Goal: Transaction & Acquisition: Purchase product/service

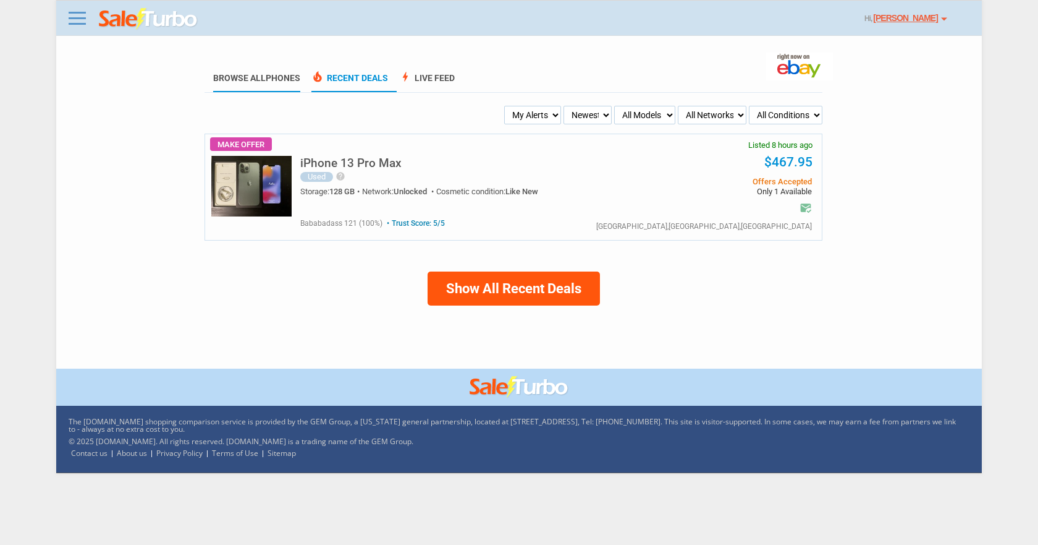
click at [286, 80] on span "Phones" at bounding box center [283, 78] width 35 height 10
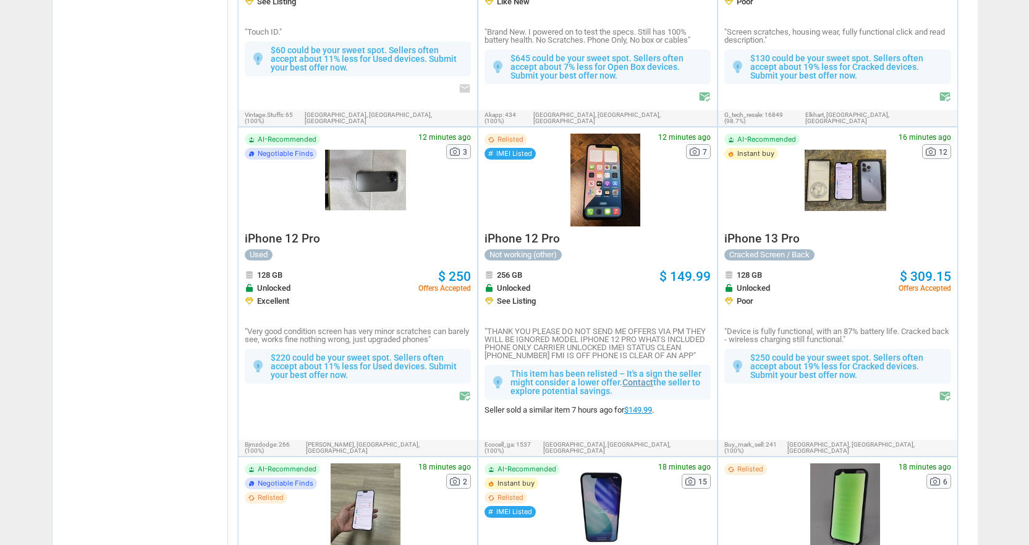
scroll to position [680, 0]
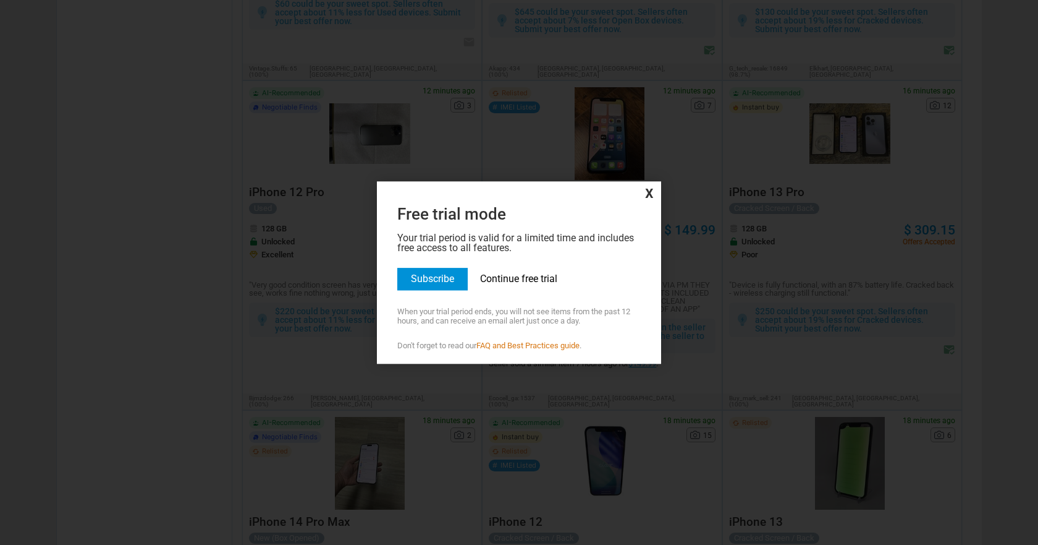
click at [544, 281] on link "Continue free trial" at bounding box center [518, 279] width 77 height 12
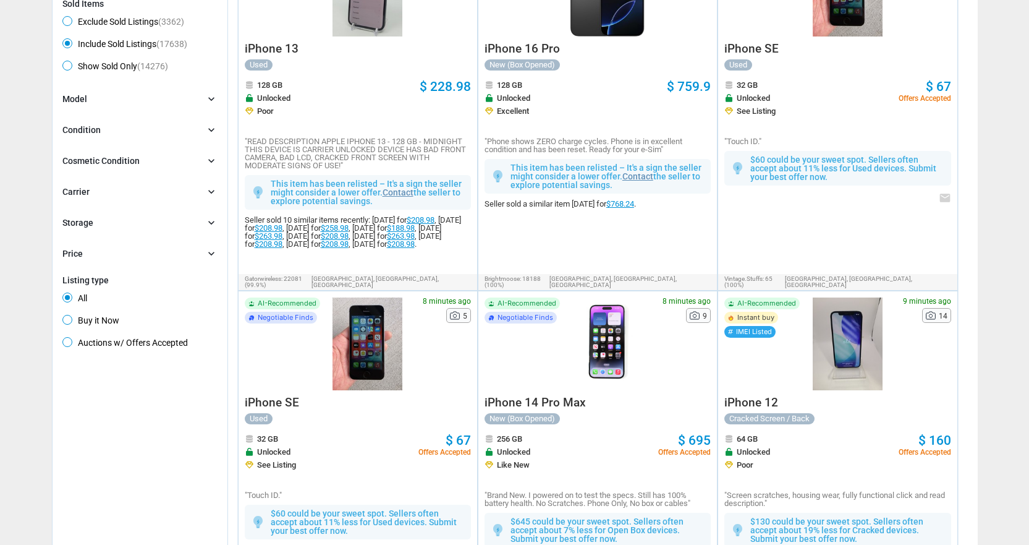
scroll to position [185, 0]
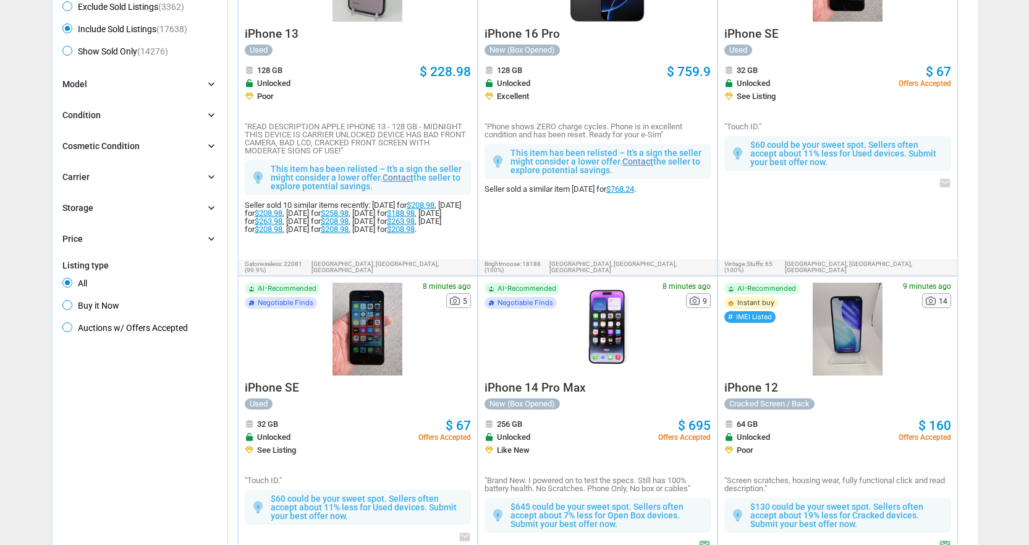
click at [70, 312] on span "Buy it Now" at bounding box center [90, 307] width 57 height 15
click at [70, 308] on input "Buy it Now" at bounding box center [66, 304] width 8 height 8
radio input "true"
click at [0, 0] on div at bounding box center [0, 0] width 0 height 0
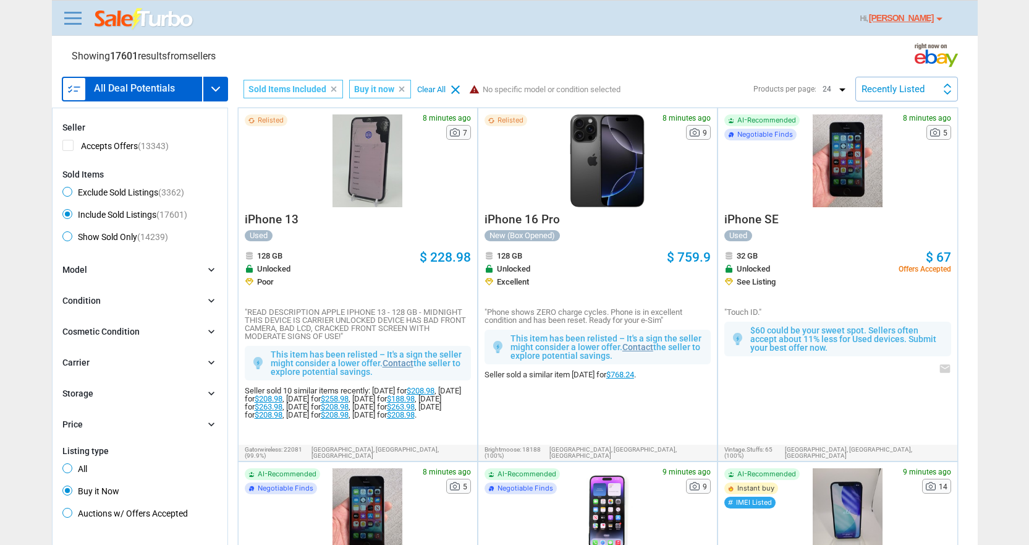
click at [219, 87] on img at bounding box center [215, 89] width 15 height 15
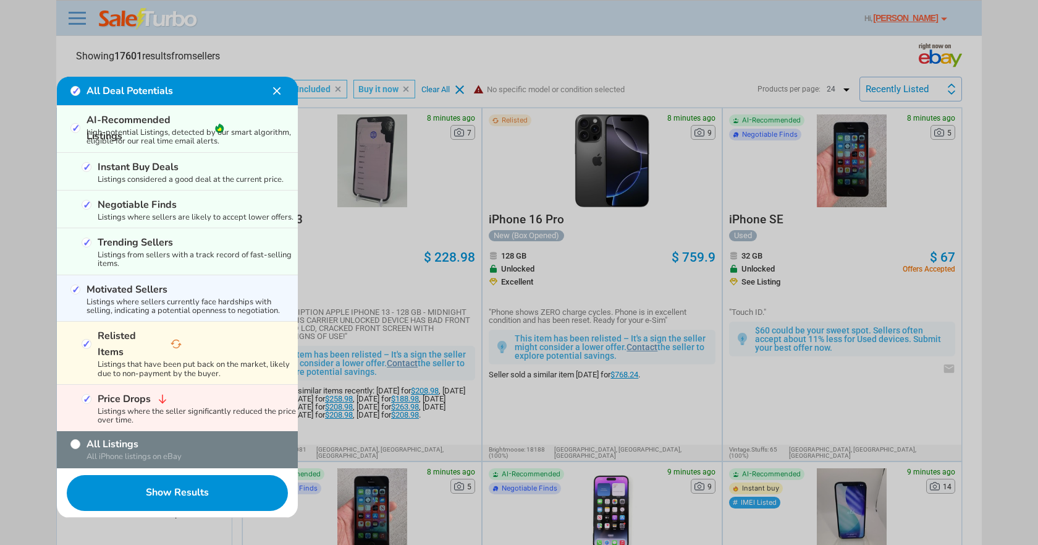
click at [219, 87] on div "All Deal Potentials" at bounding box center [169, 91] width 199 height 16
click at [85, 339] on input "Relisted Items" at bounding box center [87, 344] width 10 height 10
checkbox input "false"
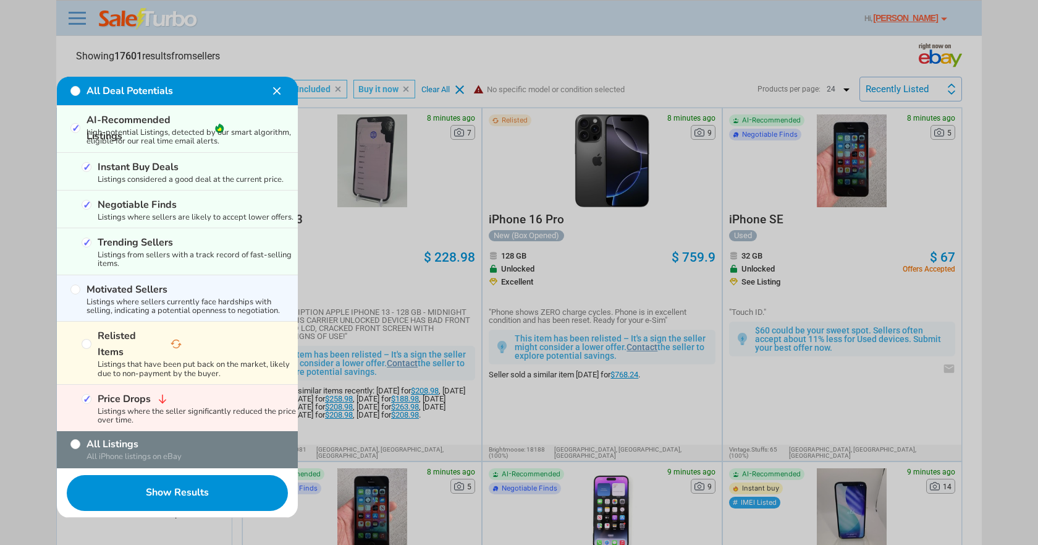
checkbox input "false"
click at [83, 240] on input "Trending Sellers" at bounding box center [87, 242] width 10 height 10
checkbox input "false"
click at [85, 244] on input "Trending Sellers" at bounding box center [87, 242] width 10 height 10
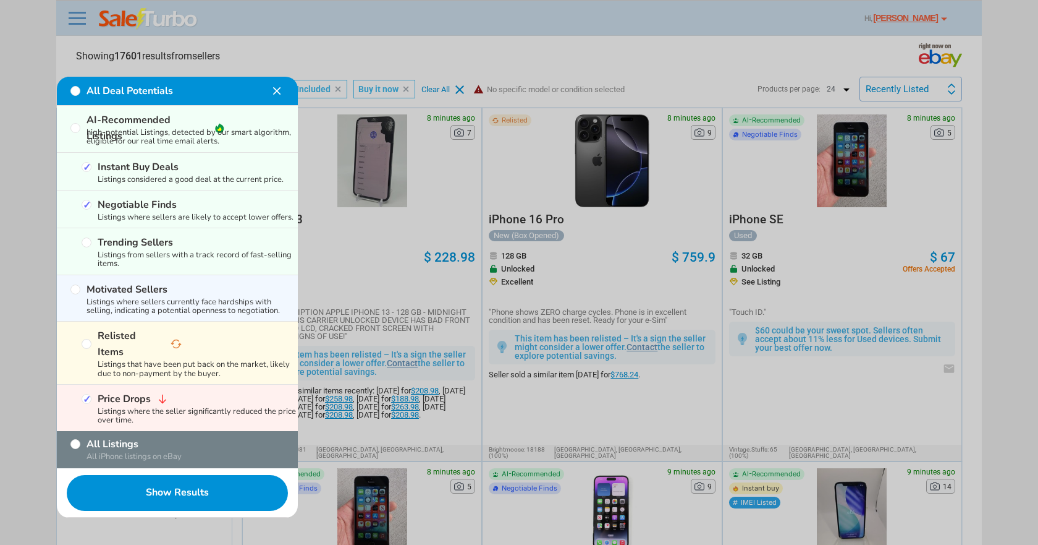
checkbox input "true"
click at [87, 170] on input "Instant Buy Deals" at bounding box center [87, 167] width 10 height 10
checkbox input "false"
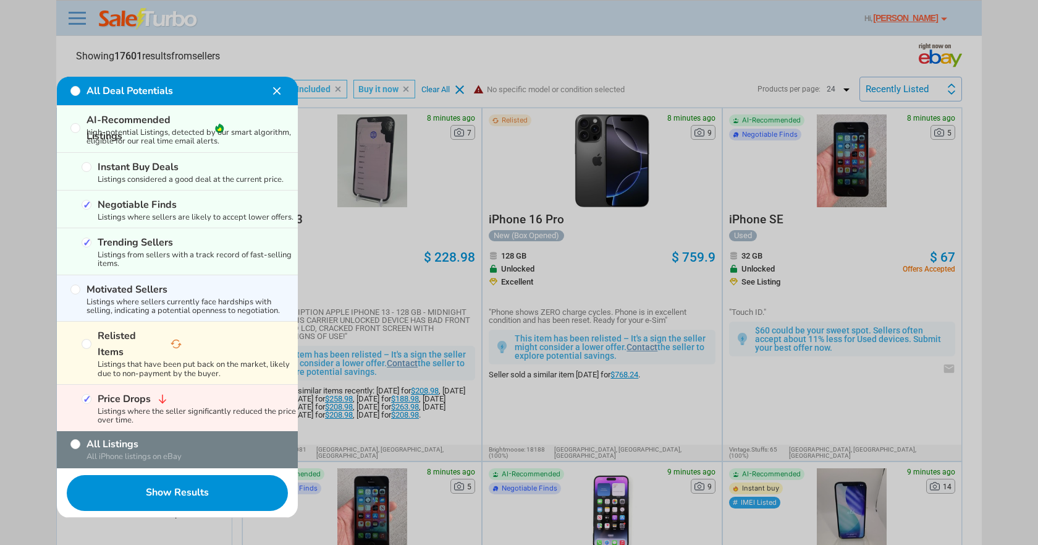
click at [83, 168] on input "Instant Buy Deals" at bounding box center [87, 167] width 10 height 10
checkbox input "true"
click at [86, 339] on input "Relisted Items" at bounding box center [87, 344] width 10 height 10
checkbox input "true"
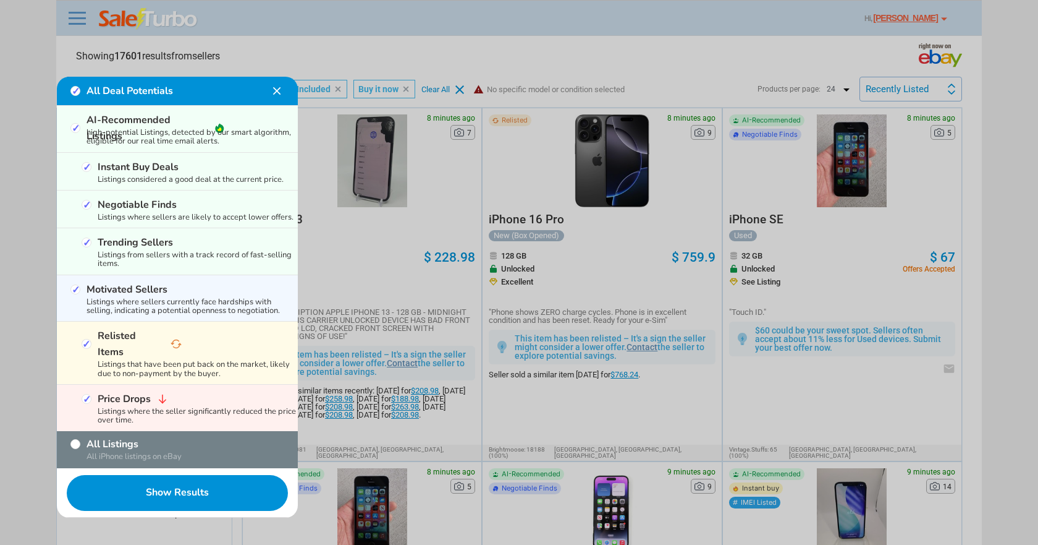
checkbox input "true"
click at [88, 244] on input "Trending Sellers" at bounding box center [87, 242] width 10 height 10
checkbox input "false"
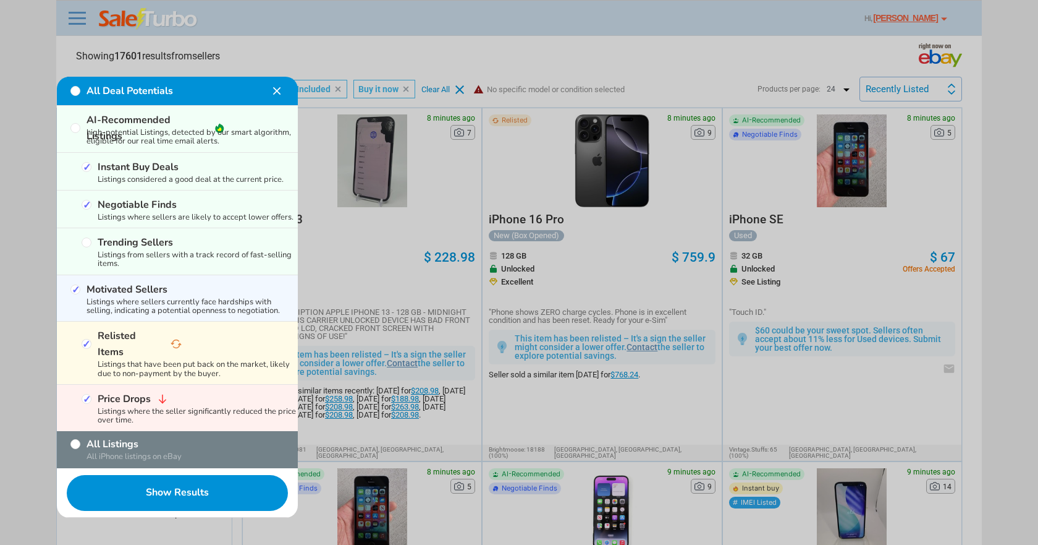
checkbox input "false"
click at [83, 208] on input "Negotiable Finds" at bounding box center [87, 205] width 10 height 10
checkbox input "false"
click at [161, 477] on button "Show Results" at bounding box center [177, 492] width 241 height 49
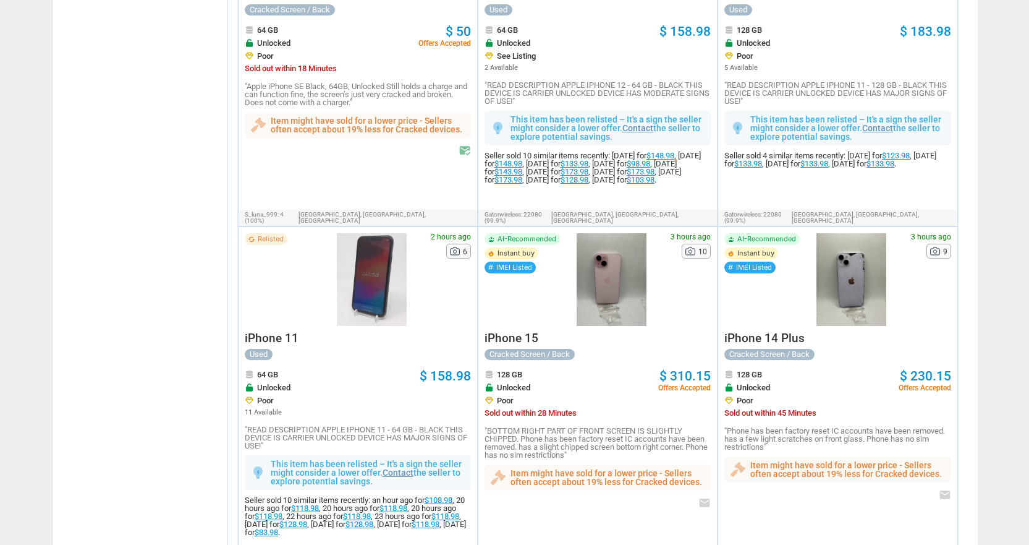
scroll to position [2448, 0]
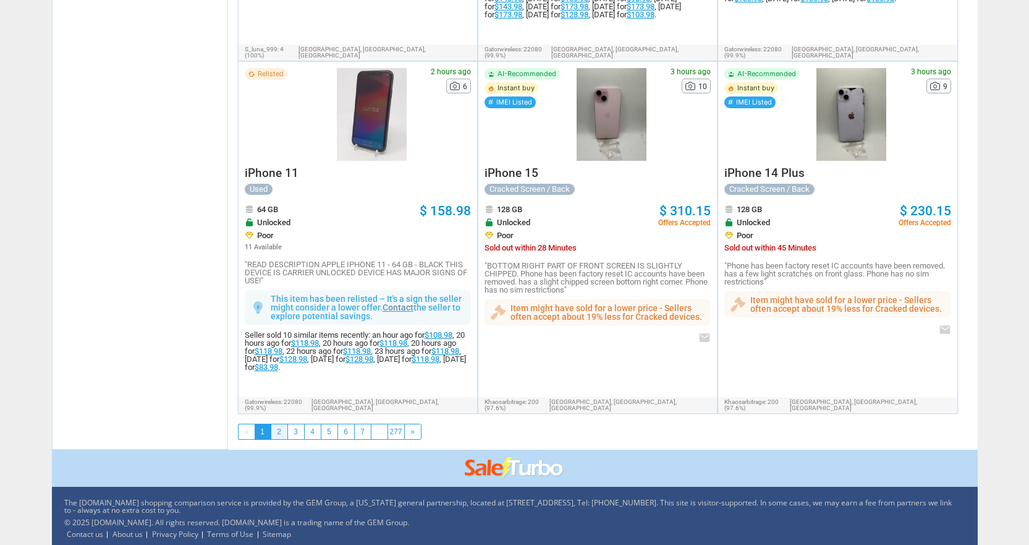
click at [276, 427] on link "2" at bounding box center [279, 431] width 16 height 15
click at [0, 0] on div at bounding box center [0, 0] width 0 height 0
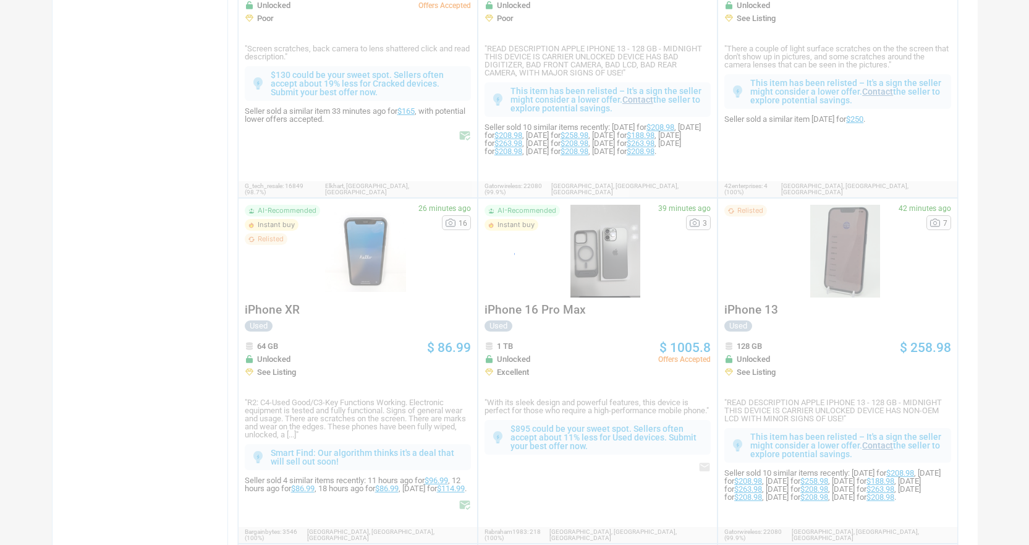
scroll to position [43, 0]
